Goal: Information Seeking & Learning: Learn about a topic

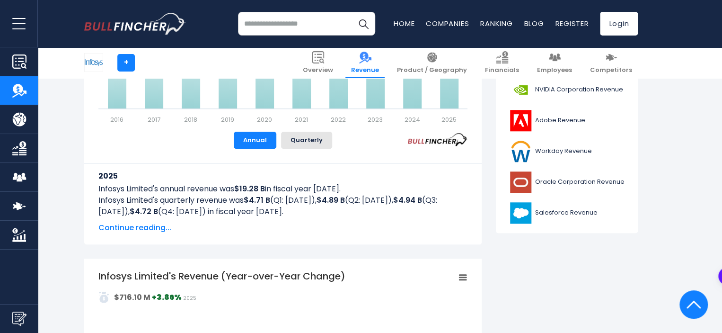
scroll to position [387, 0]
click at [304, 147] on button "Quarterly" at bounding box center [306, 139] width 51 height 17
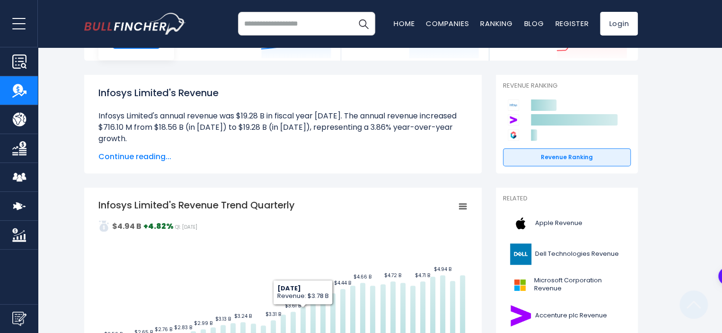
scroll to position [0, 0]
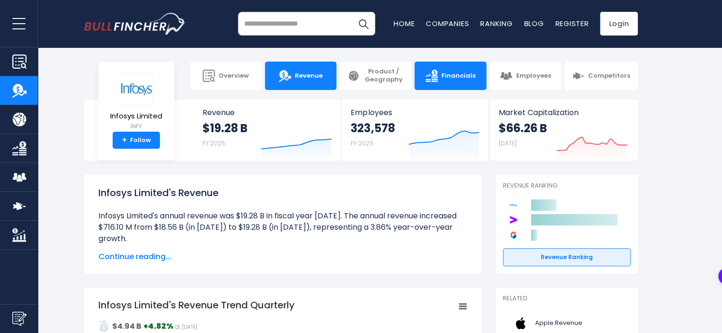
click at [473, 65] on link "Financials" at bounding box center [449, 75] width 71 height 28
click at [455, 76] on span "Financials" at bounding box center [458, 76] width 34 height 8
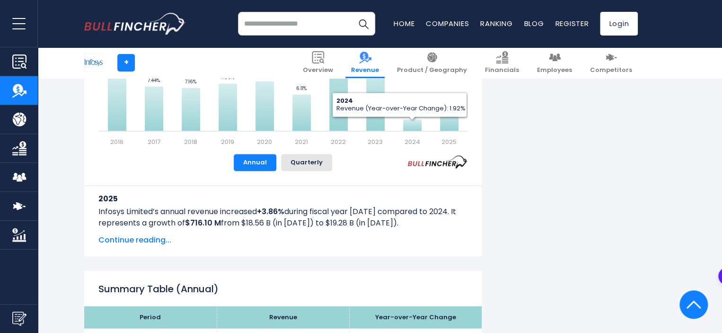
scroll to position [874, 0]
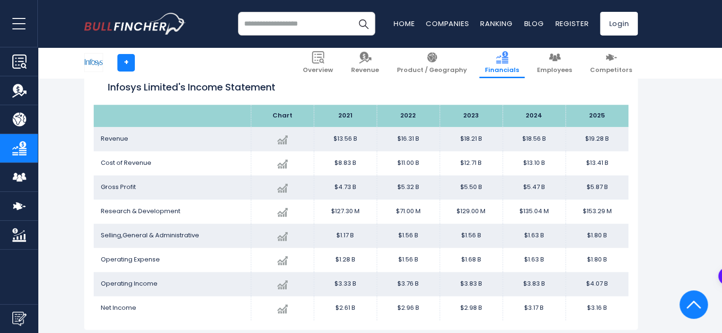
scroll to position [531, 0]
click at [428, 214] on td "$71.00 M" at bounding box center [407, 212] width 63 height 24
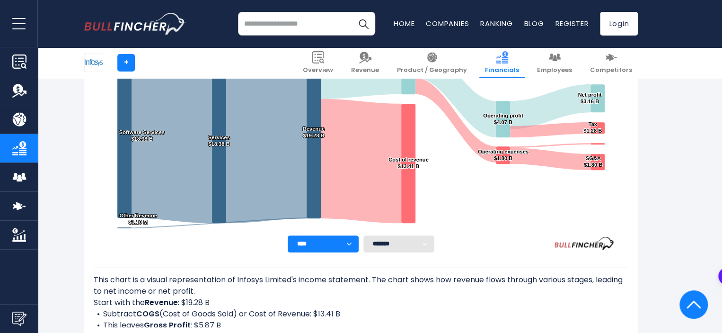
scroll to position [0, 0]
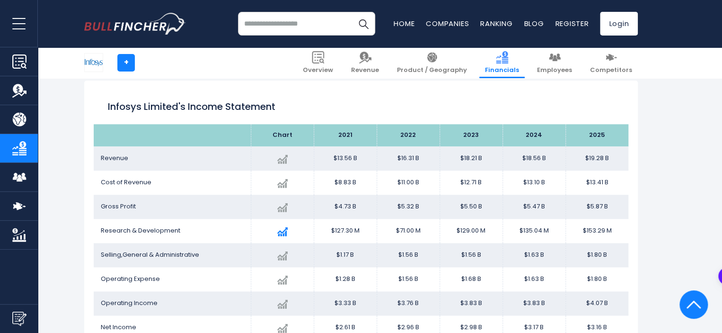
scroll to position [564, 0]
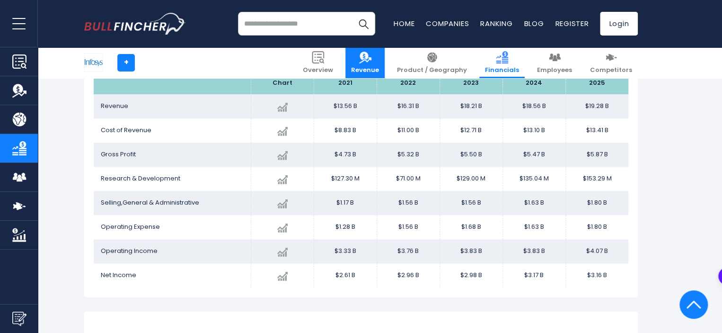
click at [380, 58] on link "Revenue" at bounding box center [364, 62] width 39 height 31
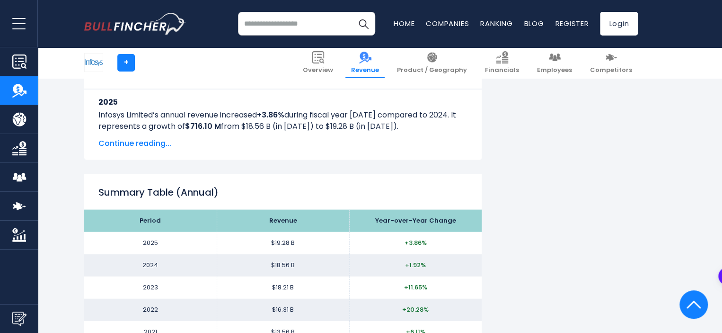
scroll to position [728, 0]
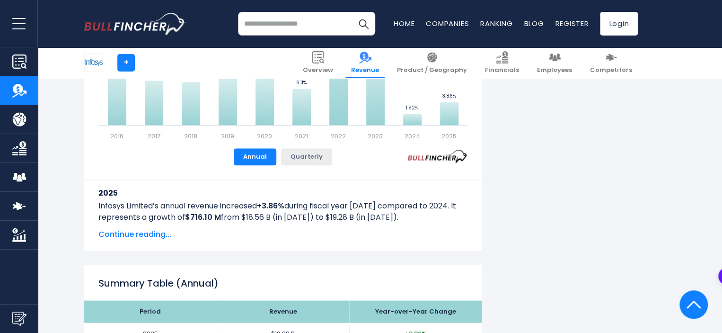
click at [306, 163] on button "Quarterly" at bounding box center [306, 156] width 51 height 17
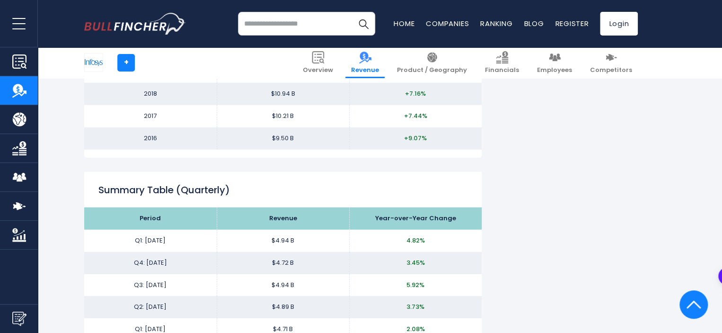
scroll to position [1044, 0]
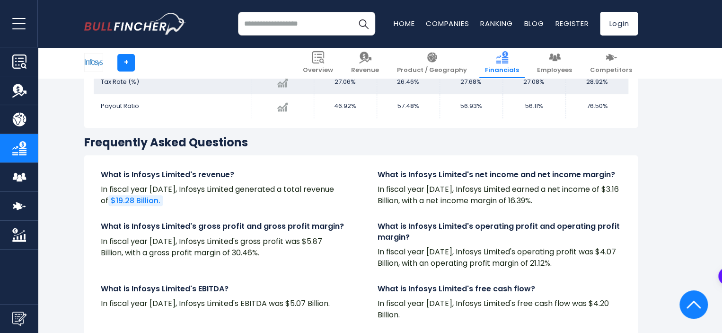
scroll to position [1863, 0]
click at [385, 74] on link "Revenue" at bounding box center [364, 62] width 39 height 31
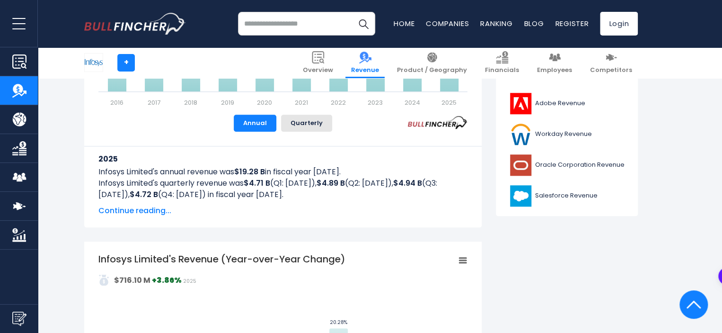
scroll to position [404, 0]
click at [321, 119] on button "Quarterly" at bounding box center [306, 122] width 51 height 17
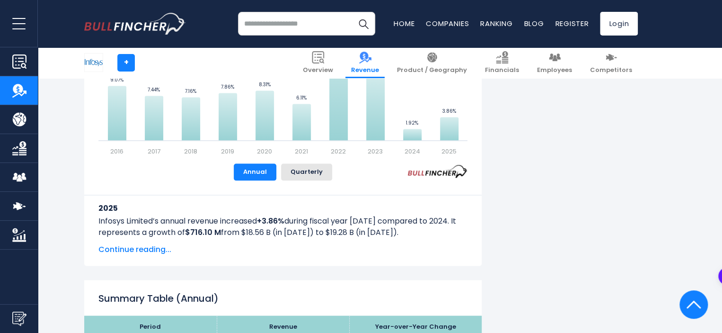
scroll to position [713, 0]
click at [297, 176] on button "Quarterly" at bounding box center [306, 171] width 51 height 17
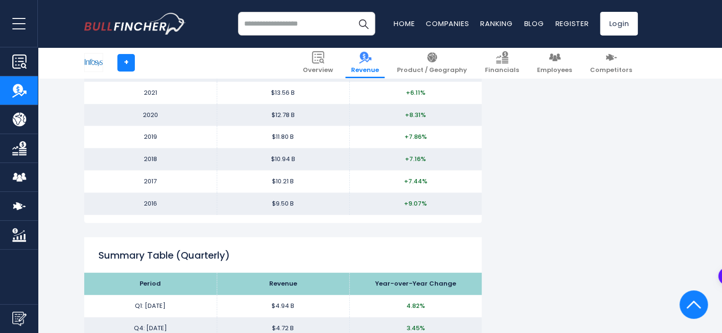
scroll to position [1058, 0]
